Goal: Transaction & Acquisition: Purchase product/service

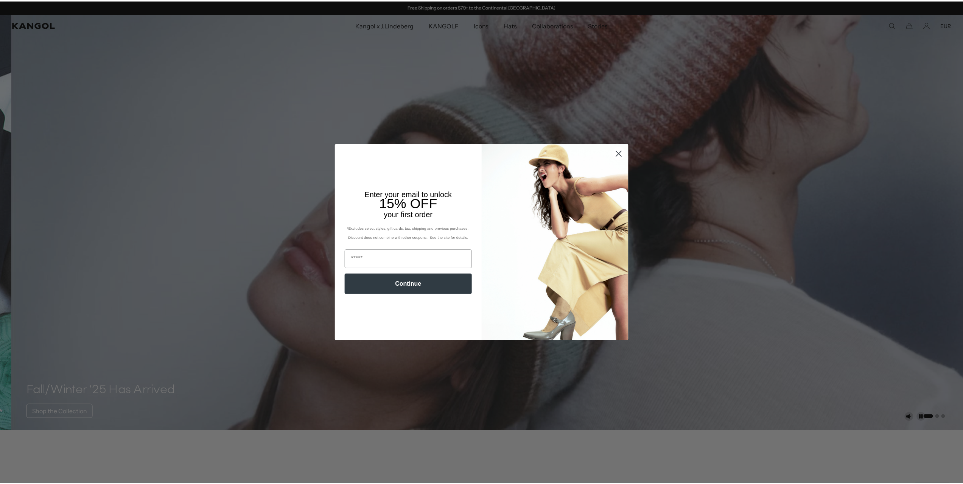
scroll to position [0, 156]
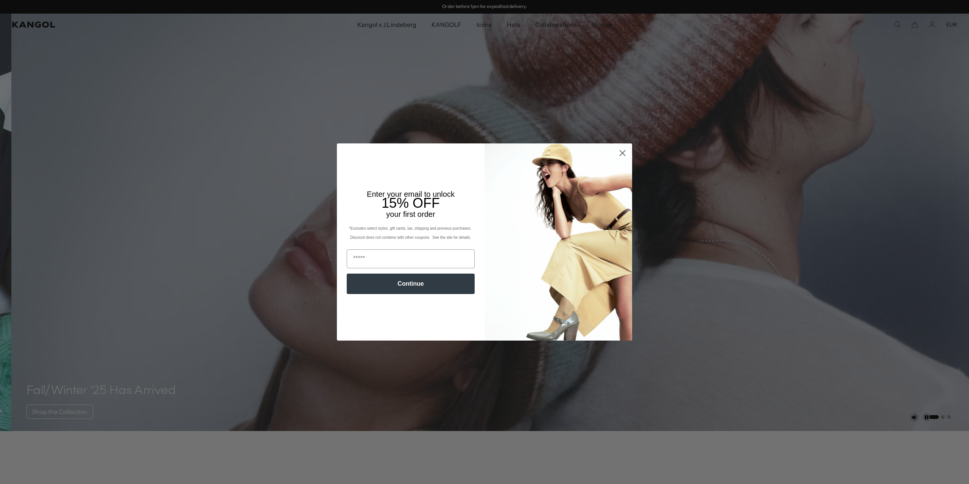
click at [617, 150] on circle "Close dialog" at bounding box center [622, 153] width 12 height 12
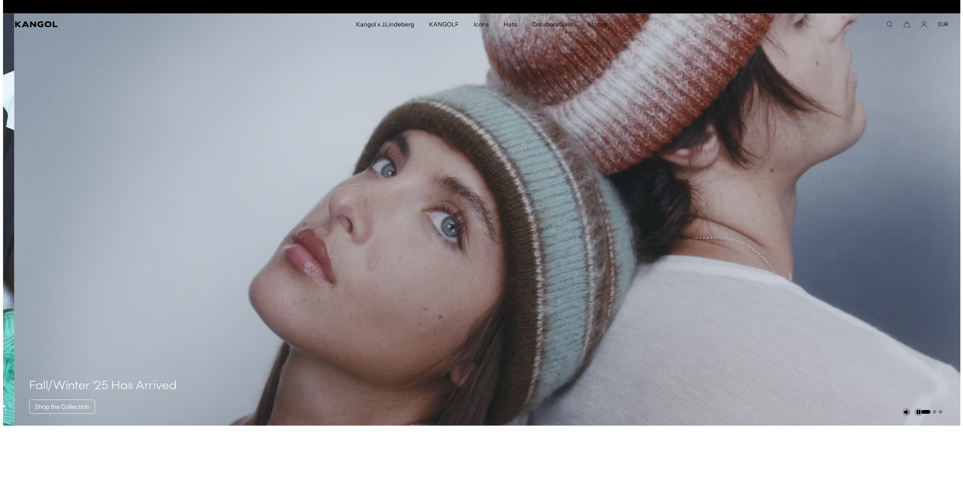
scroll to position [0, 0]
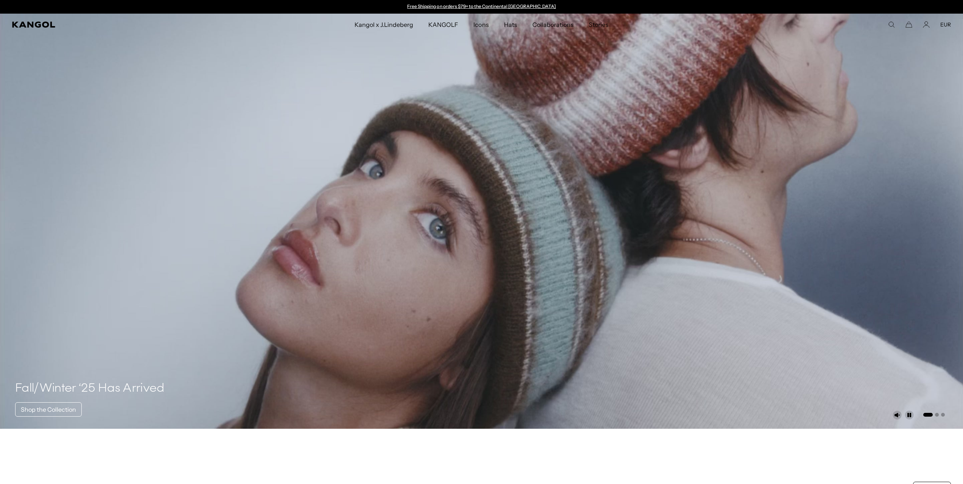
click at [949, 22] on button "EUR" at bounding box center [946, 24] width 11 height 7
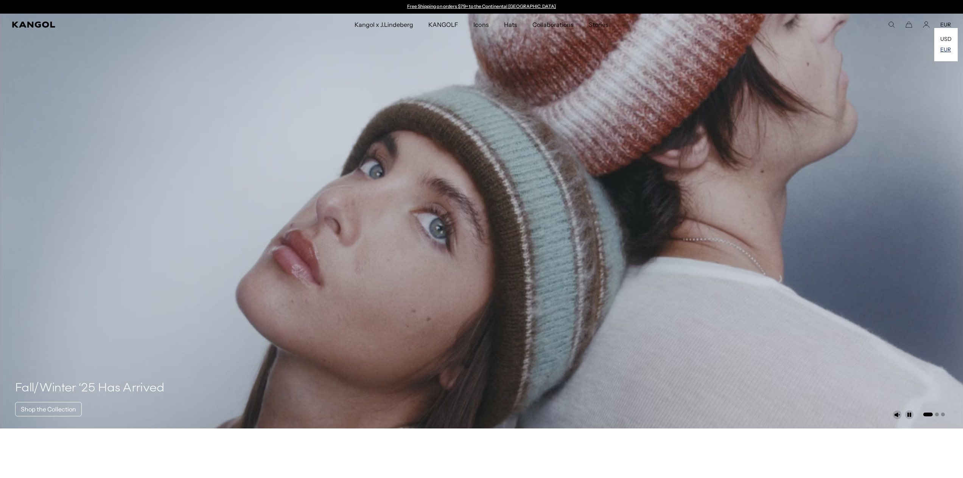
click at [948, 50] on link "EUR" at bounding box center [946, 49] width 11 height 7
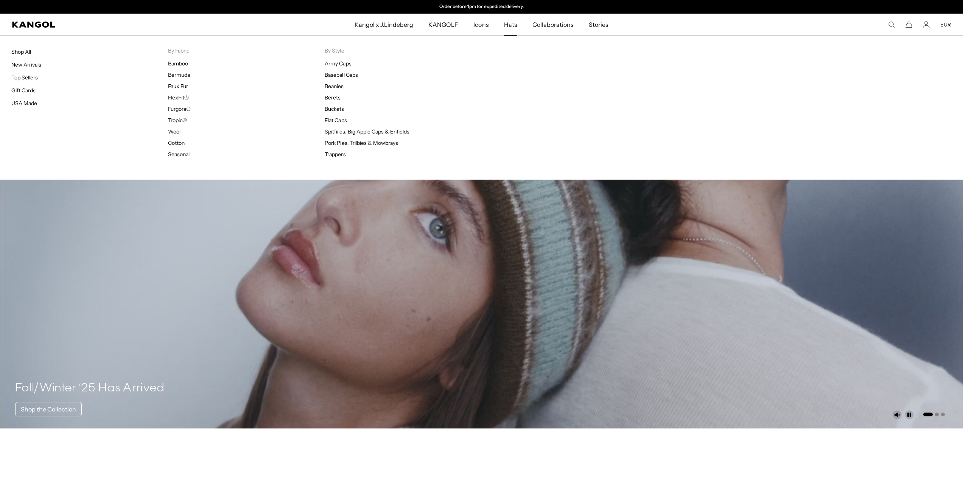
click at [513, 25] on span "Hats" at bounding box center [510, 25] width 13 height 22
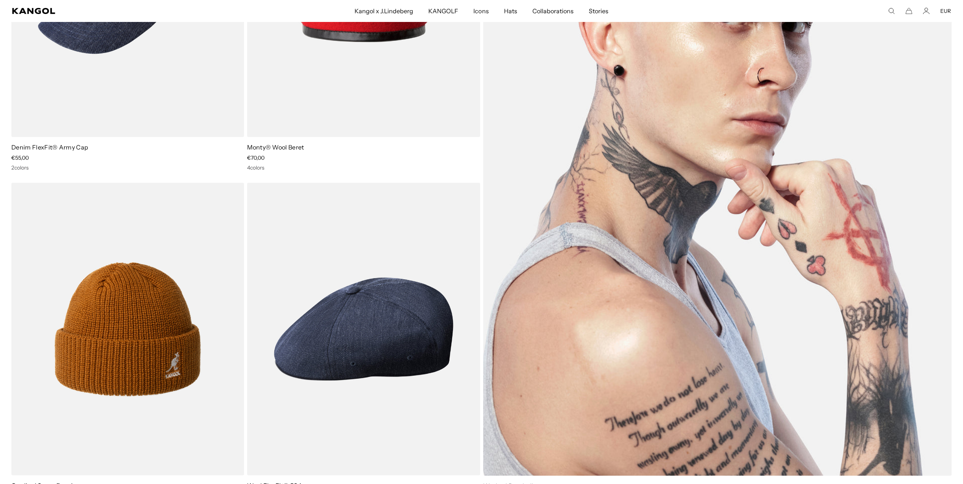
drag, startPoint x: 566, startPoint y: 375, endPoint x: 537, endPoint y: 342, distance: 44.3
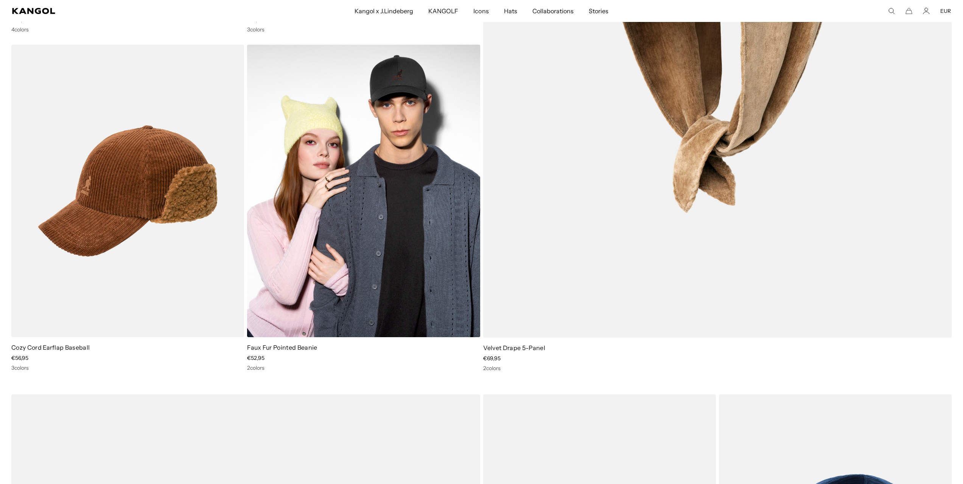
click at [381, 210] on img at bounding box center [363, 191] width 233 height 292
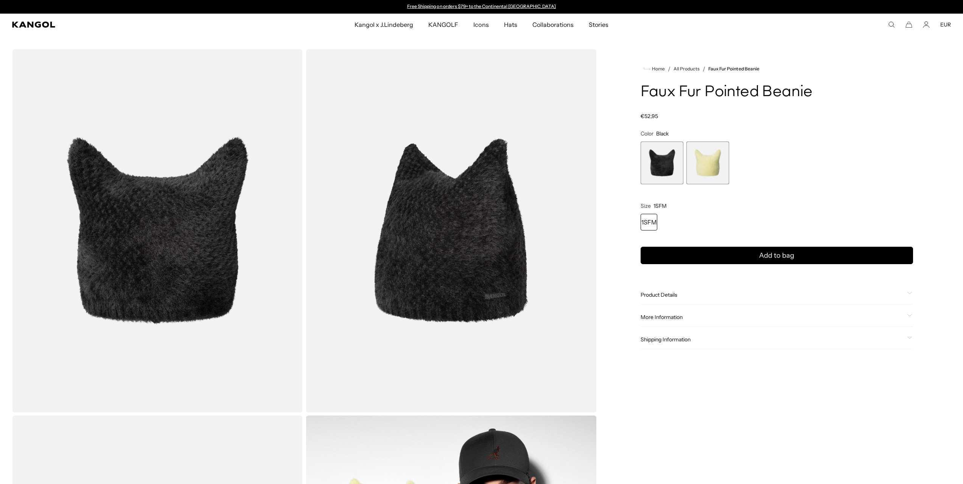
click at [701, 167] on span "2 of 2" at bounding box center [708, 163] width 43 height 43
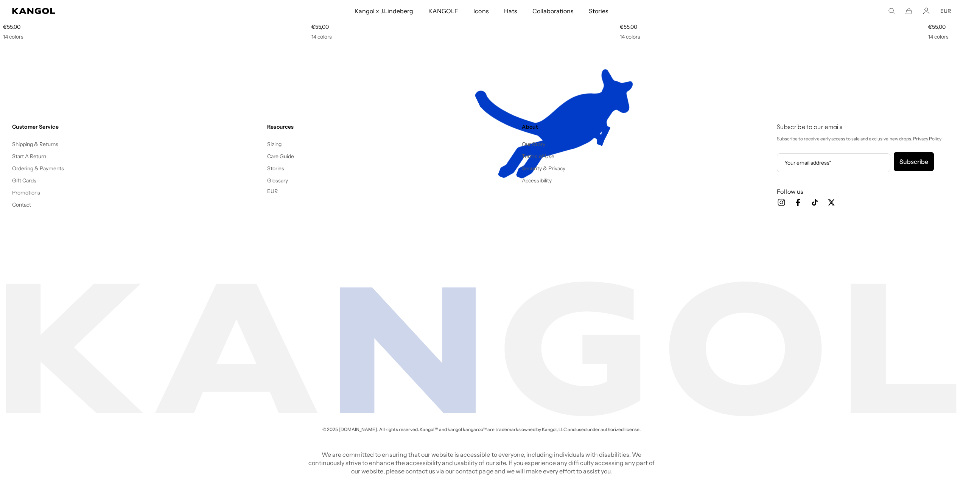
scroll to position [0, 156]
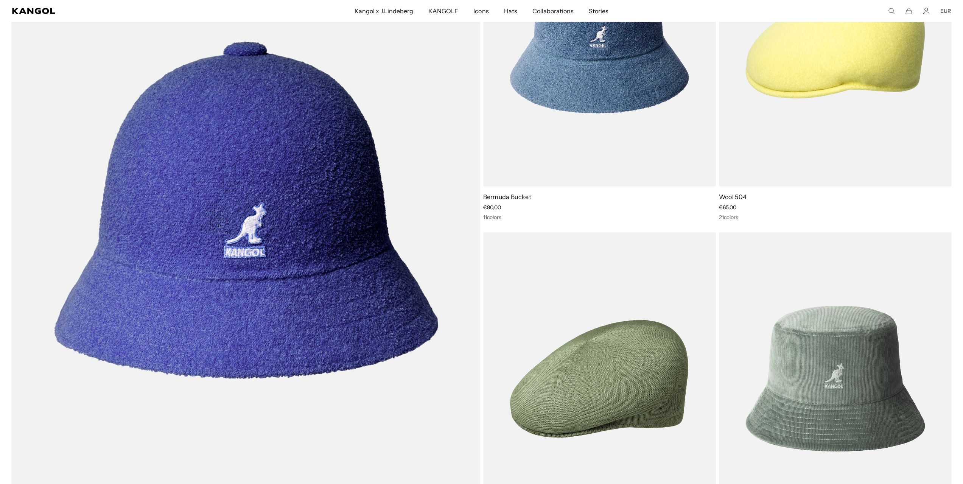
scroll to position [13684, 0]
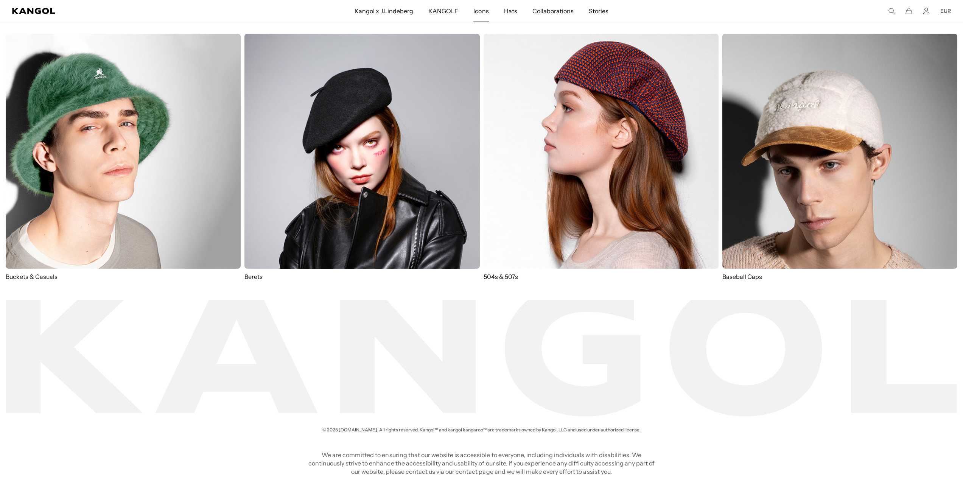
click at [480, 17] on span "Icons" at bounding box center [481, 11] width 15 height 22
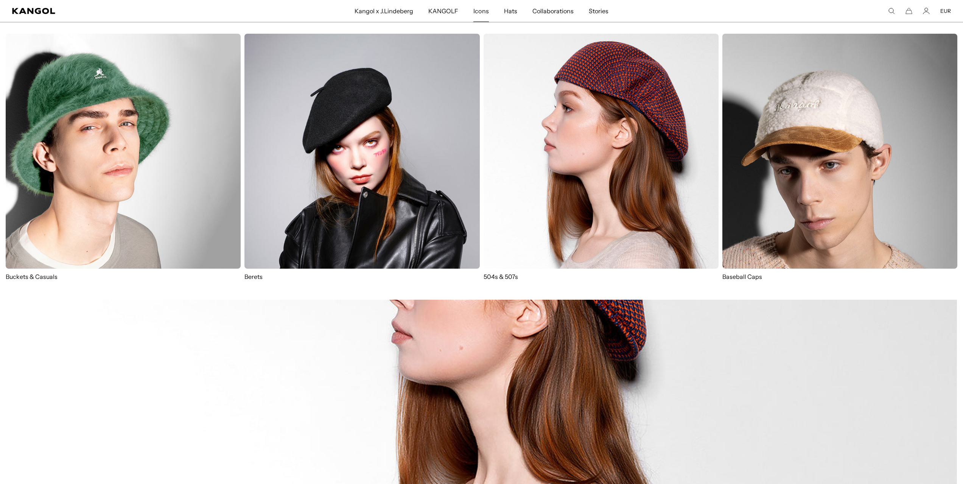
scroll to position [454, 0]
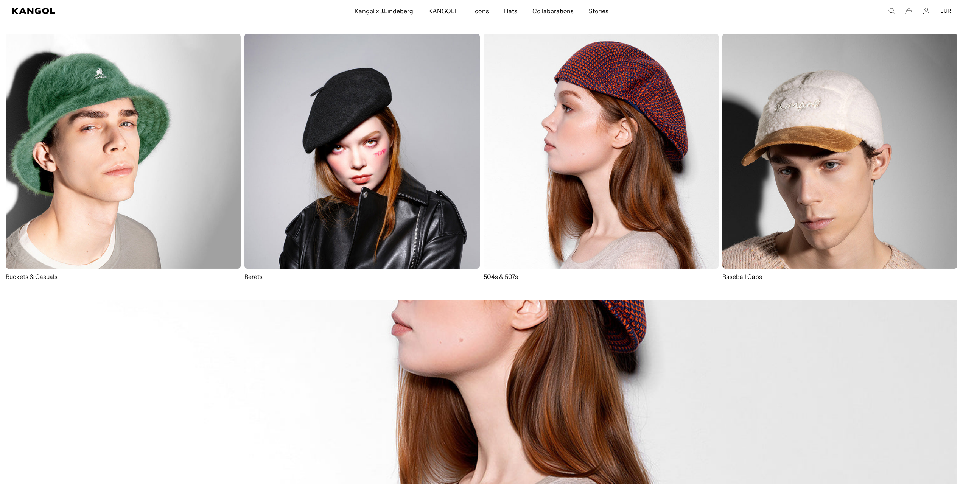
click at [611, 137] on img at bounding box center [601, 151] width 235 height 235
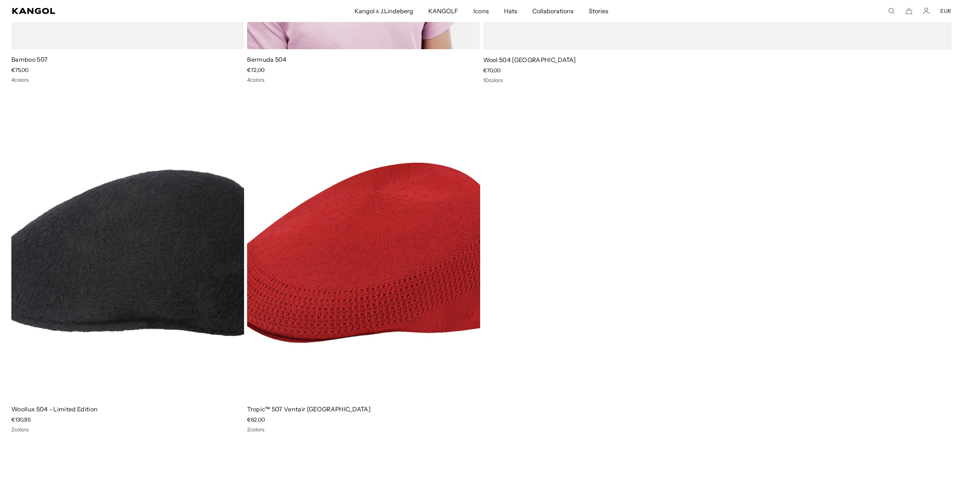
scroll to position [2044, 0]
